Goal: Task Accomplishment & Management: Use online tool/utility

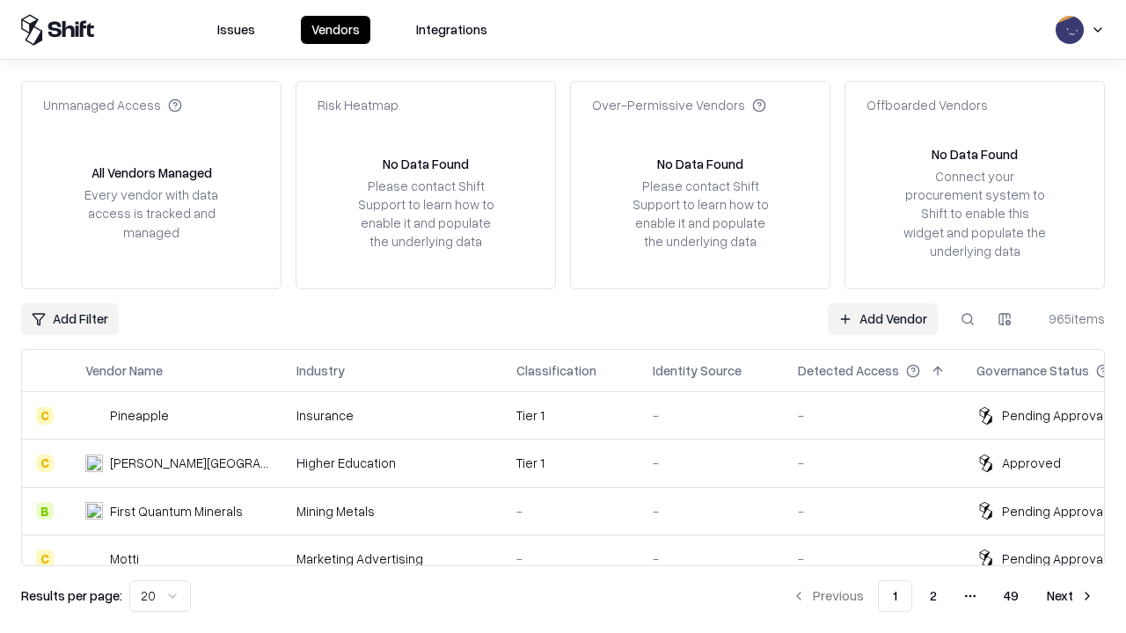
click at [882, 318] on link "Add Vendor" at bounding box center [883, 320] width 110 height 32
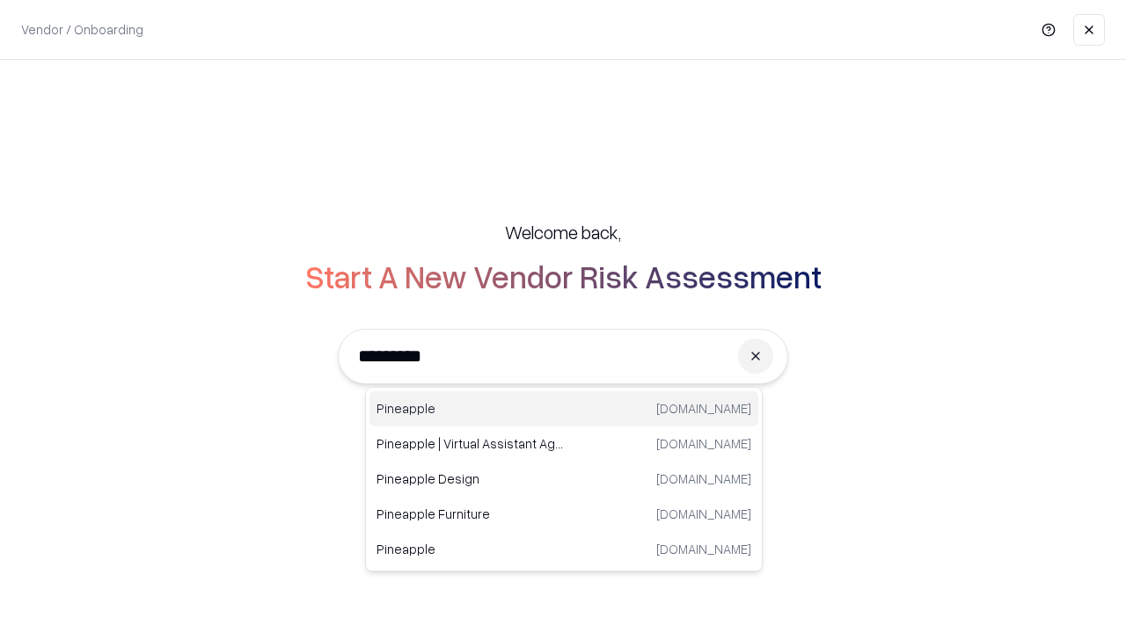
click at [564, 409] on div "Pineapple [DOMAIN_NAME]" at bounding box center [564, 409] width 389 height 35
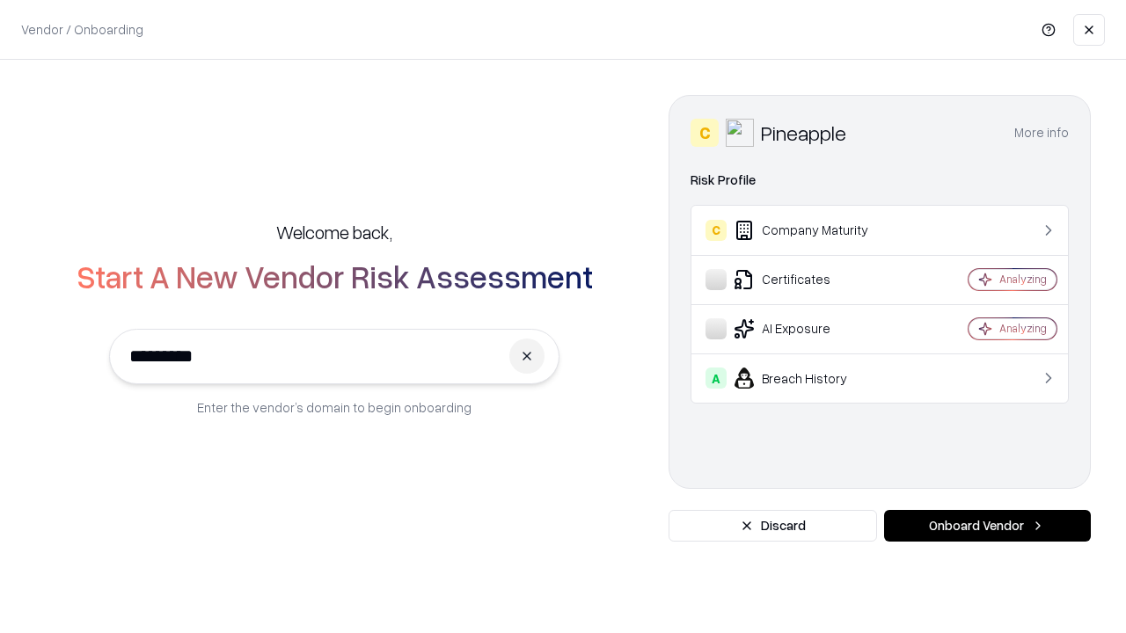
type input "*********"
click at [987, 526] on button "Onboard Vendor" at bounding box center [987, 526] width 207 height 32
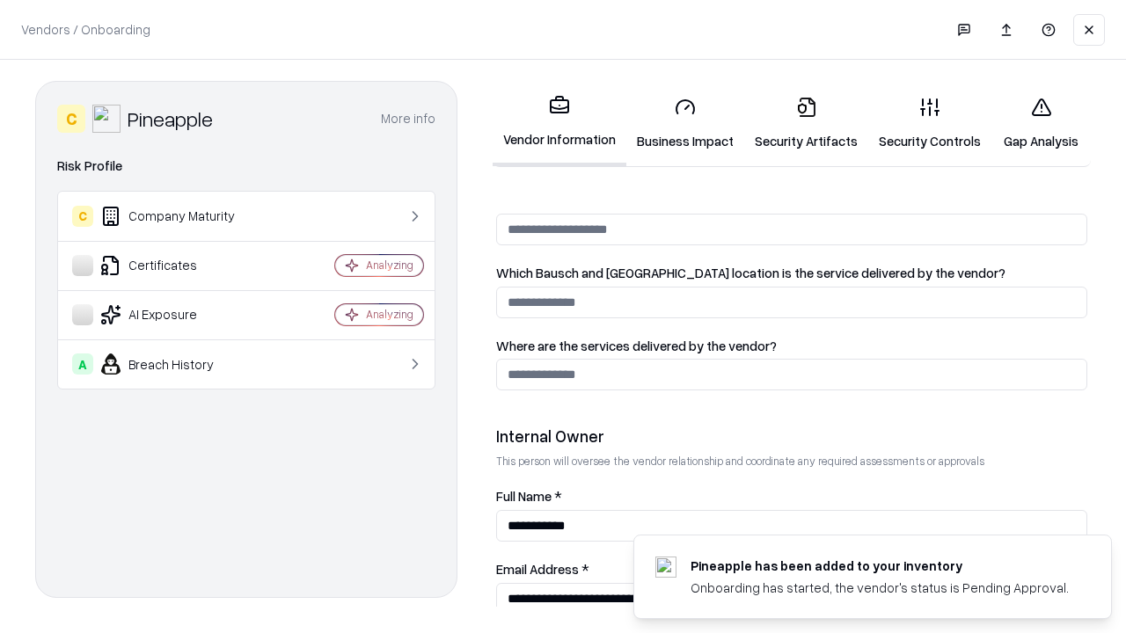
scroll to position [911, 0]
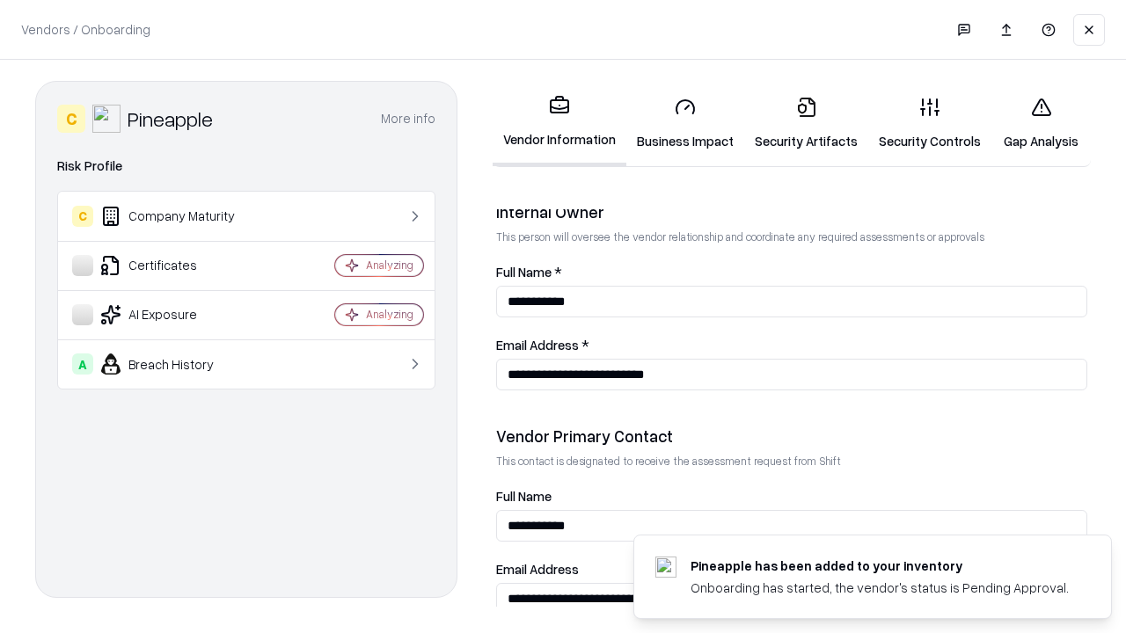
click at [685, 123] on link "Business Impact" at bounding box center [685, 124] width 118 height 82
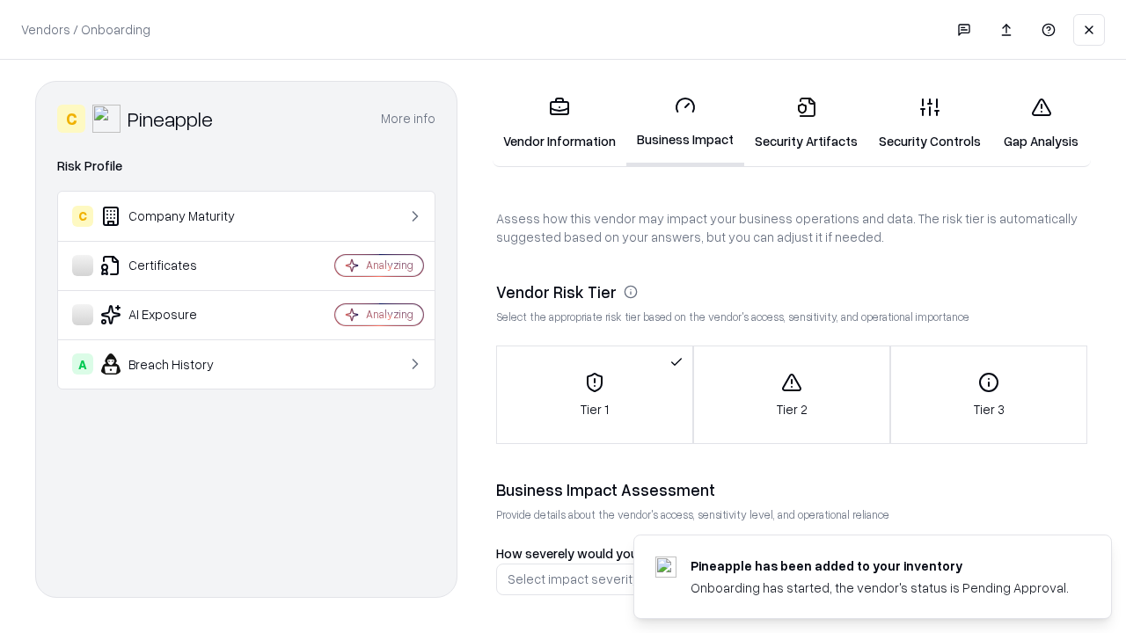
click at [1041, 123] on link "Gap Analysis" at bounding box center [1041, 124] width 99 height 82
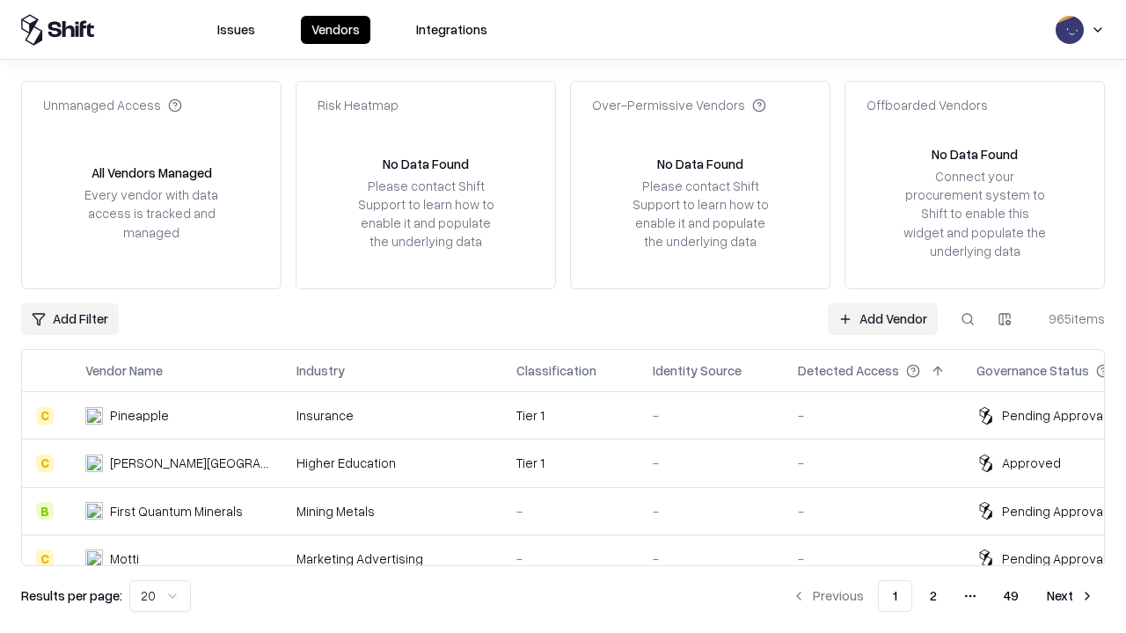
click at [882, 318] on link "Add Vendor" at bounding box center [883, 320] width 110 height 32
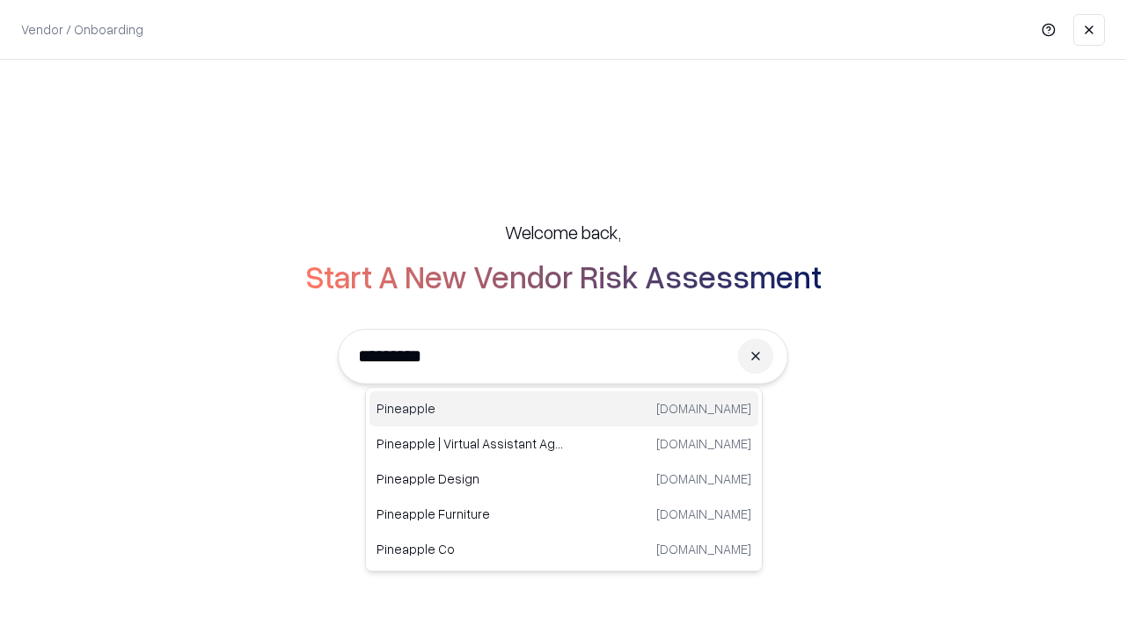
click at [564, 409] on div "Pineapple [DOMAIN_NAME]" at bounding box center [564, 409] width 389 height 35
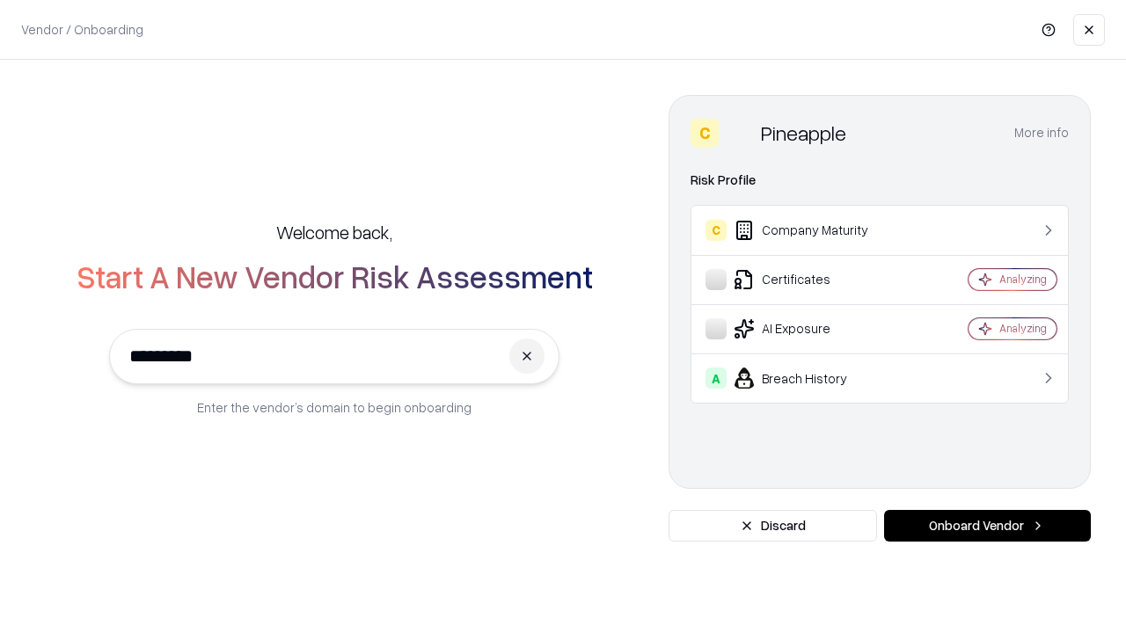
type input "*********"
click at [987, 526] on button "Onboard Vendor" at bounding box center [987, 526] width 207 height 32
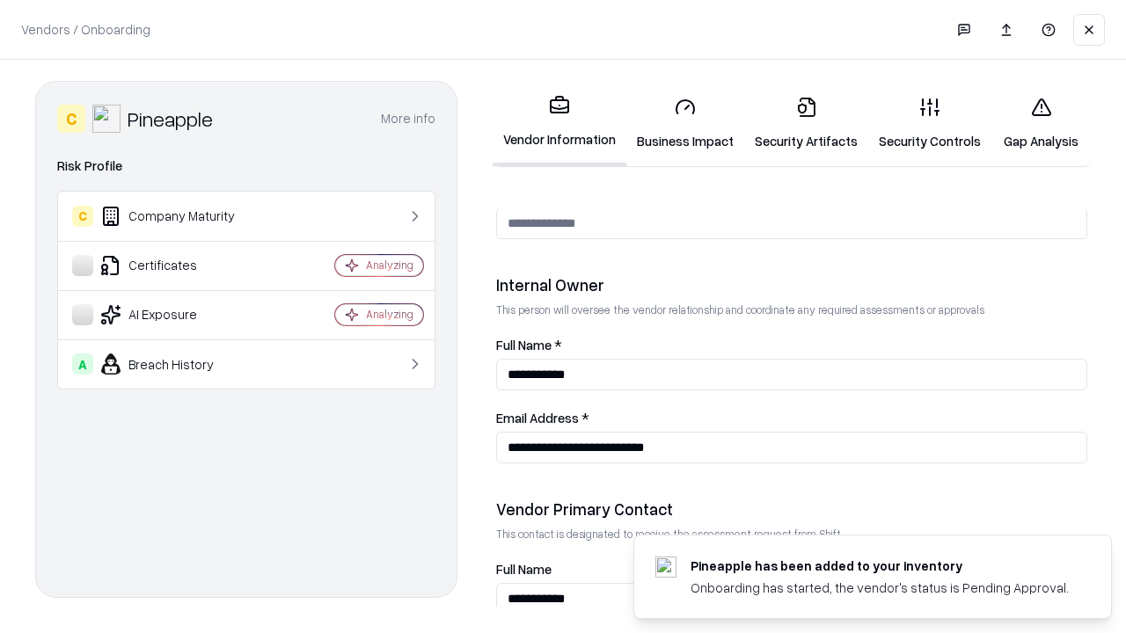
scroll to position [911, 0]
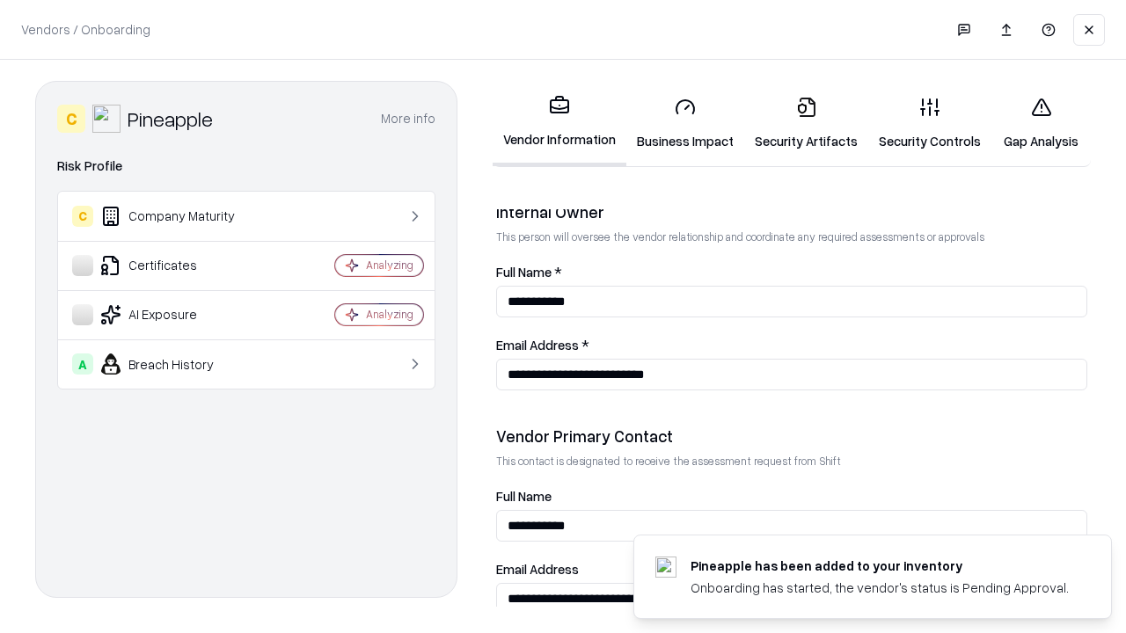
click at [1041, 123] on link "Gap Analysis" at bounding box center [1041, 124] width 99 height 82
